Goal: Find specific page/section: Find specific page/section

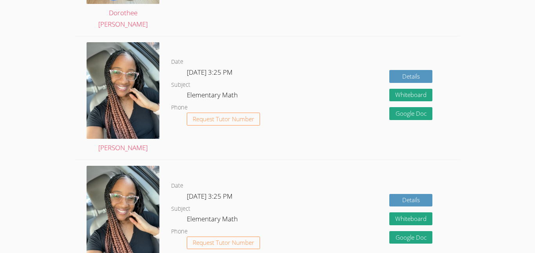
scroll to position [344, 0]
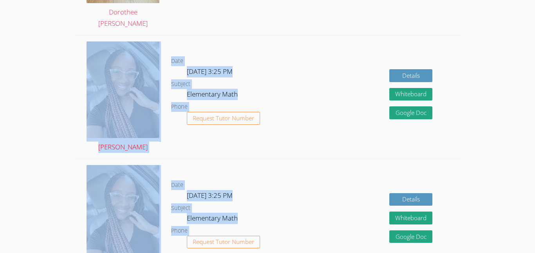
drag, startPoint x: 58, startPoint y: 81, endPoint x: 121, endPoint y: 92, distance: 64.5
click at [301, 45] on div "Date [DATE] 3:25 PM Subject Elementary Math Phone Request Tutor Number" at bounding box center [238, 98] width 135 height 124
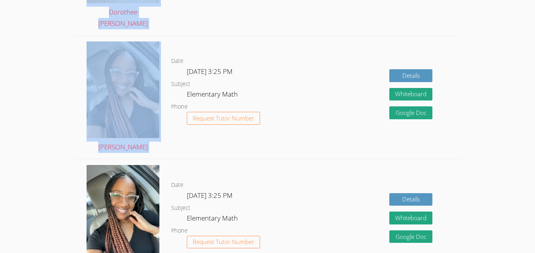
drag, startPoint x: 14, startPoint y: 4, endPoint x: 272, endPoint y: 98, distance: 274.5
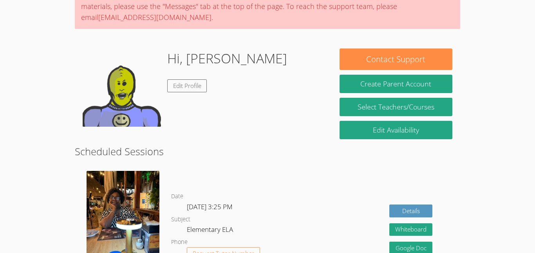
scroll to position [83, 0]
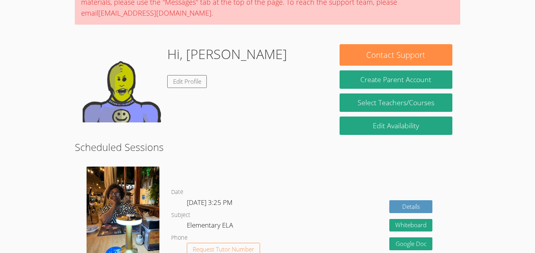
drag, startPoint x: 56, startPoint y: 19, endPoint x: 0, endPoint y: 49, distance: 63.3
click at [0, 49] on body "Home Programs Sessions Tutors Messages Billing Logout [PERSON_NAME] Successfull…" at bounding box center [267, 43] width 535 height 253
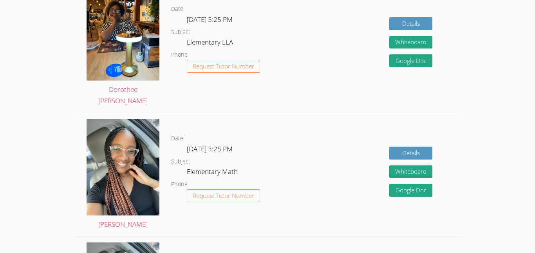
scroll to position [247, 0]
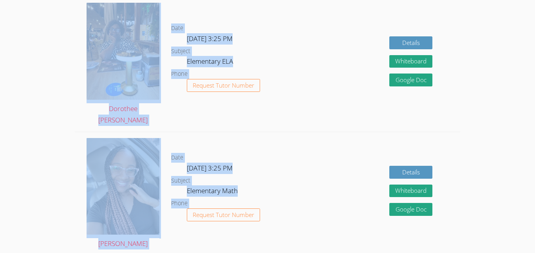
drag, startPoint x: 2, startPoint y: 49, endPoint x: 40, endPoint y: 42, distance: 38.6
drag, startPoint x: 51, startPoint y: 45, endPoint x: 121, endPoint y: 45, distance: 70.5
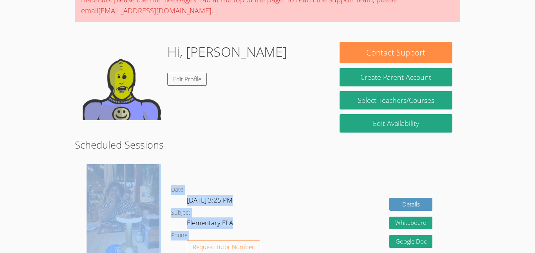
scroll to position [0, 0]
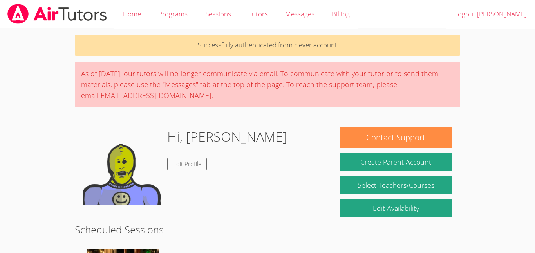
click at [272, 105] on div "As of [DATE], our tutors will no longer communicate via email. To communicate w…" at bounding box center [267, 84] width 385 height 45
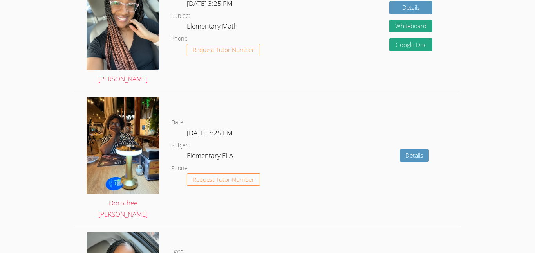
scroll to position [1425, 0]
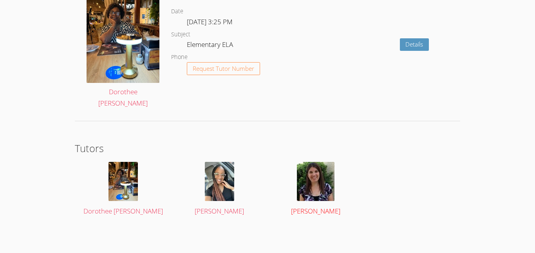
click at [326, 170] on img at bounding box center [316, 181] width 38 height 39
